Goal: Task Accomplishment & Management: Complete application form

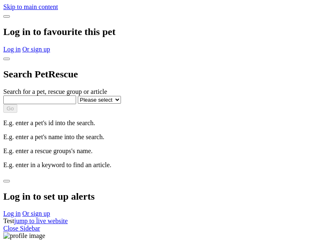
select select
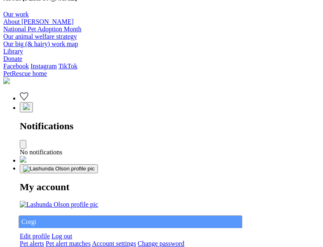
type input "Corgi"
select select "844268919"
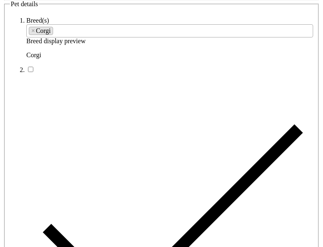
type input "[PERSON_NAME][GEOGRAPHIC_DATA], 5607"
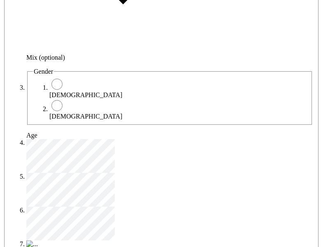
type input "14FEO934M45O193"
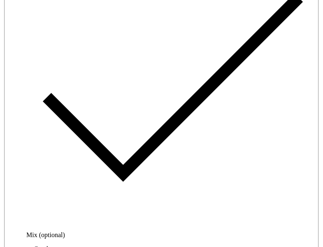
radio input "true"
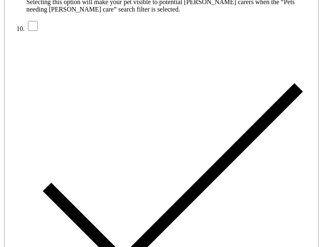
type input "Please wait..."
